Goal: Task Accomplishment & Management: Use online tool/utility

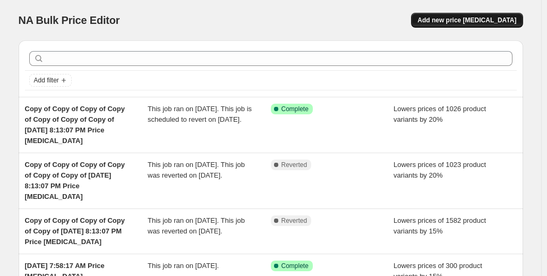
click at [470, 19] on span "Add new price [MEDICAL_DATA]" at bounding box center [466, 20] width 99 height 8
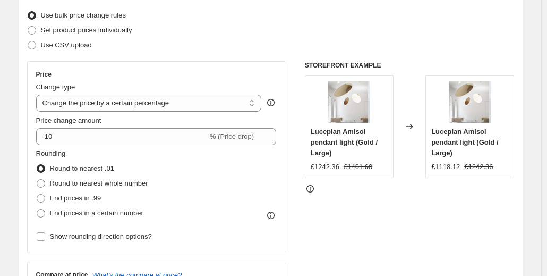
scroll to position [115, 0]
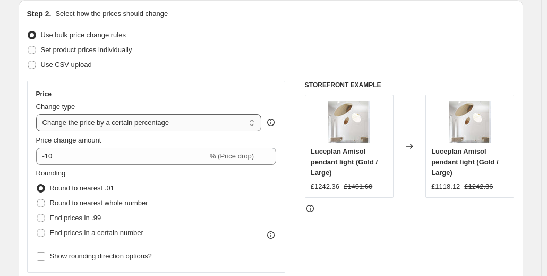
click at [253, 121] on select "Change the price to a certain amount Change the price by a certain amount Chang…" at bounding box center [149, 122] width 226 height 17
select select "ecap"
click at [38, 114] on select "Change the price to a certain amount Change the price by a certain amount Chang…" at bounding box center [149, 122] width 226 height 17
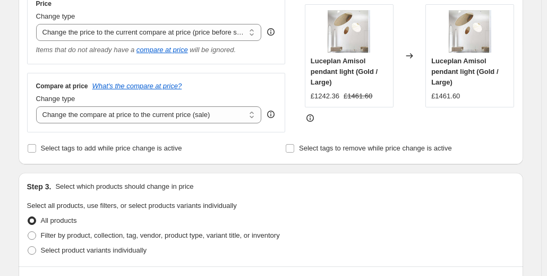
scroll to position [211, 0]
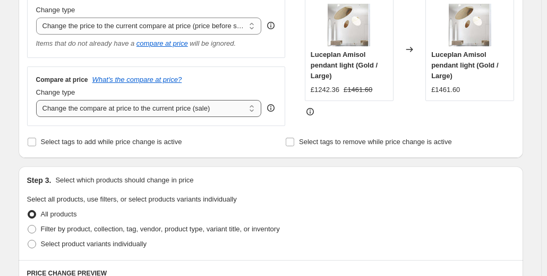
click at [255, 109] on select "Change the compare at price to the current price (sale) Change the compare at p…" at bounding box center [149, 108] width 226 height 17
select select "remove"
click at [38, 100] on select "Change the compare at price to the current price (sale) Change the compare at p…" at bounding box center [149, 108] width 226 height 17
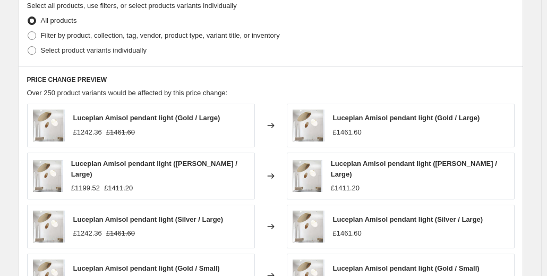
scroll to position [410, 0]
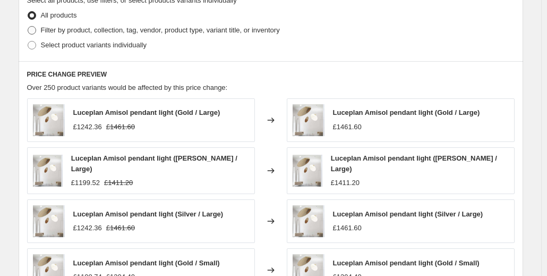
click at [35, 34] on span at bounding box center [32, 30] width 8 height 8
click at [28, 27] on input "Filter by product, collection, tag, vendor, product type, variant title, or inv…" at bounding box center [28, 26] width 1 height 1
radio input "true"
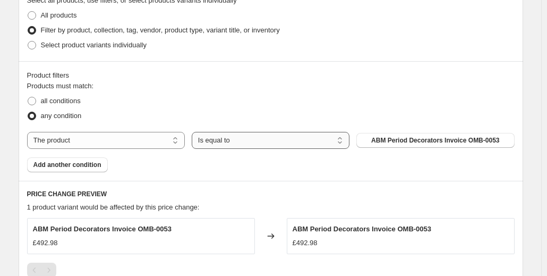
click at [345, 141] on select "Is equal to Is not equal to" at bounding box center [271, 140] width 158 height 17
click at [381, 143] on span "ABM Period Decorators Invoice OMB-0053" at bounding box center [435, 140] width 128 height 8
click at [82, 141] on select "The product The product's collection The product's tag The product's vendor The…" at bounding box center [106, 140] width 158 height 17
select select "tag"
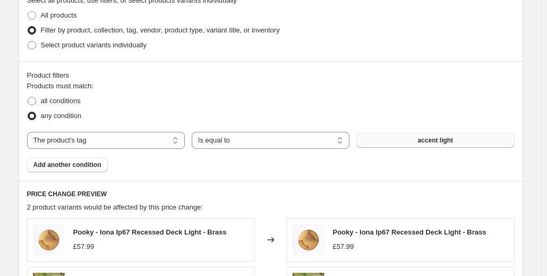
click at [436, 142] on span "accent light" at bounding box center [435, 140] width 36 height 8
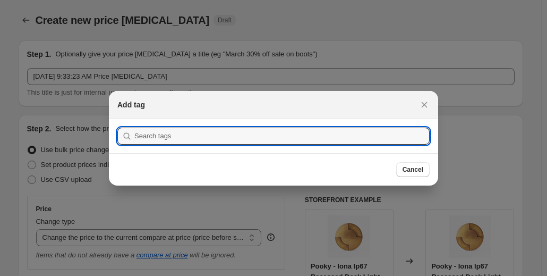
scroll to position [0, 0]
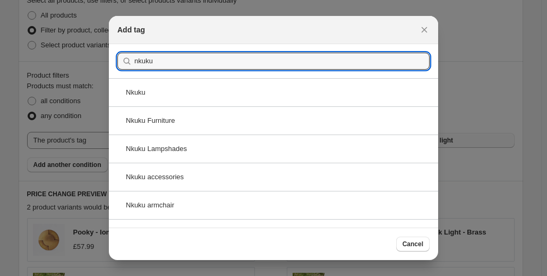
type input "nkuku"
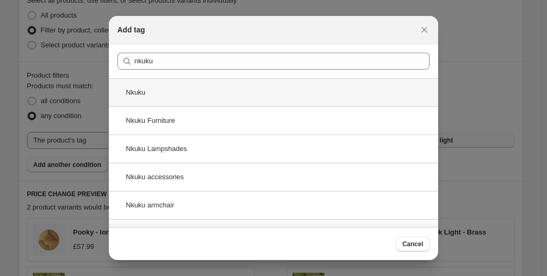
click at [148, 89] on div "Nkuku" at bounding box center [273, 92] width 329 height 28
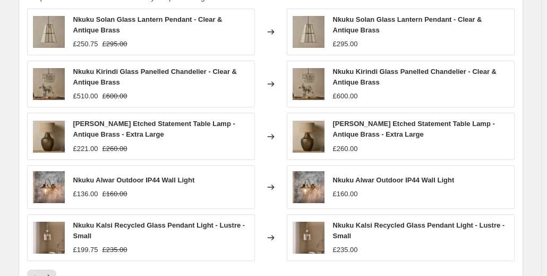
scroll to position [649, 0]
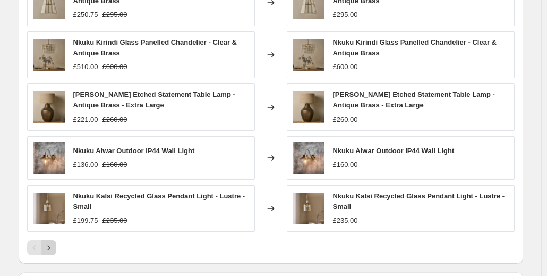
click at [54, 242] on icon "Next" at bounding box center [49, 247] width 11 height 11
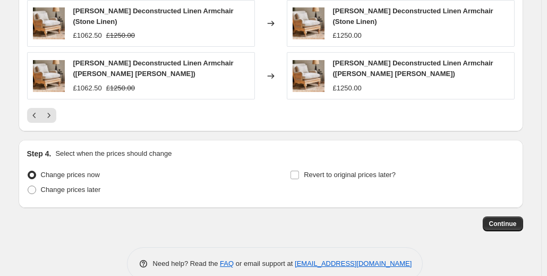
scroll to position [803, 0]
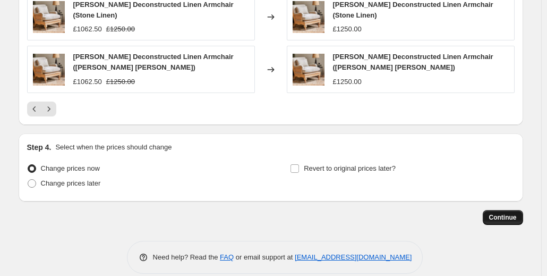
click at [511, 210] on button "Continue" at bounding box center [503, 217] width 40 height 15
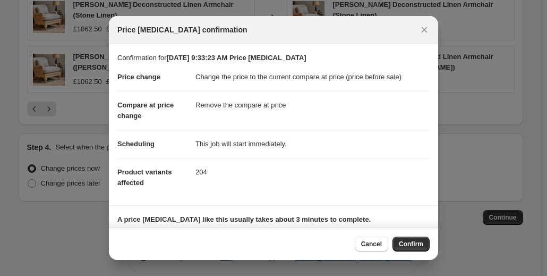
scroll to position [72, 0]
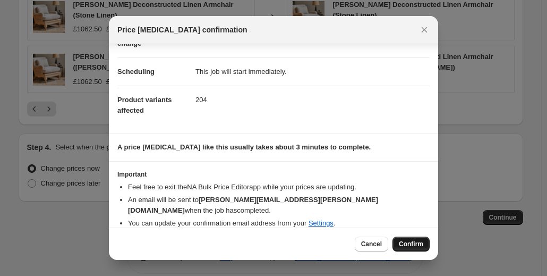
click at [412, 240] on span "Confirm" at bounding box center [411, 244] width 24 height 8
